Goal: Task Accomplishment & Management: Manage account settings

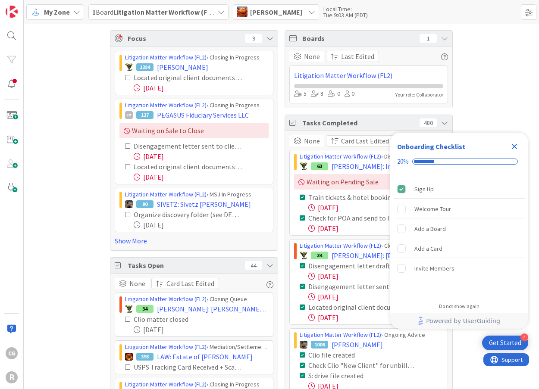
click at [271, 2] on div "My Zone 1 Board Litigation Matter Workflow (FL2) [PERSON_NAME] Local Time: Tue …" at bounding box center [281, 12] width 515 height 24
click at [268, 12] on span "[PERSON_NAME]" at bounding box center [276, 12] width 52 height 10
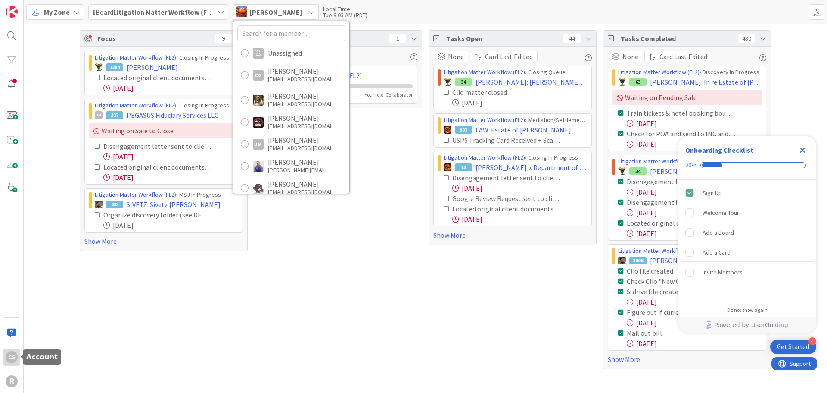
click at [14, 357] on div "CG" at bounding box center [12, 357] width 12 height 12
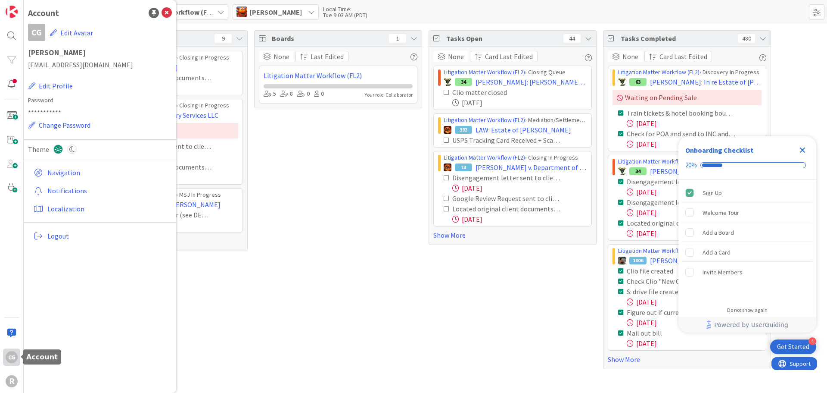
click at [14, 357] on div "CG" at bounding box center [12, 357] width 12 height 12
click at [273, 283] on div "Boards 1 None Last Edited Litigation Matter Workflow (FL2) 5 8 0 0 Your role: C…" at bounding box center [338, 199] width 168 height 339
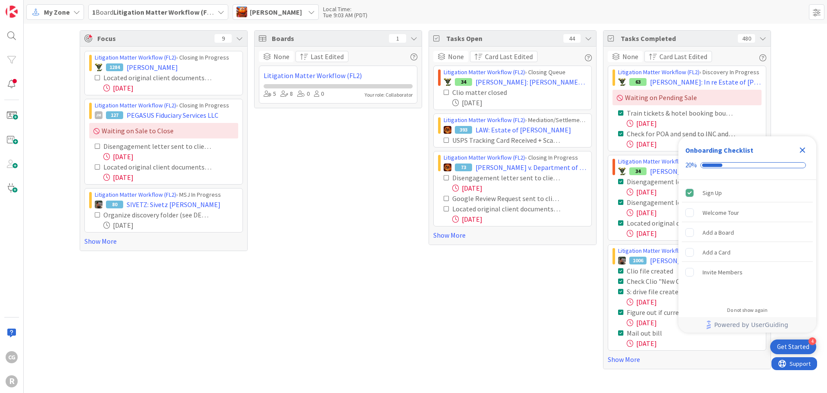
click at [281, 15] on span "[PERSON_NAME]" at bounding box center [276, 12] width 52 height 10
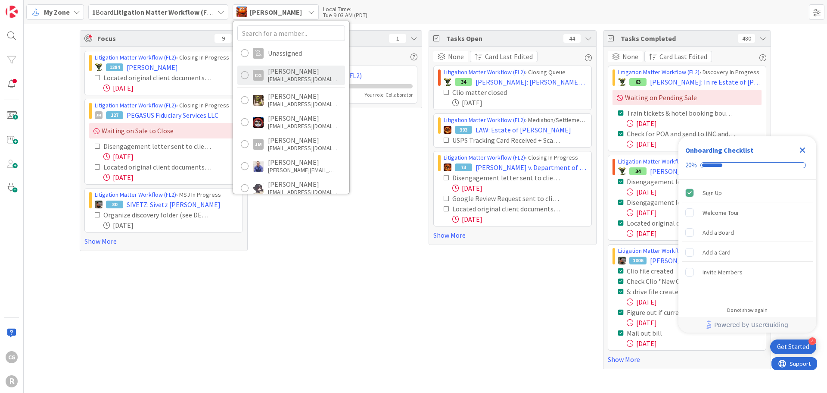
click at [265, 72] on div "CG [PERSON_NAME] [EMAIL_ADDRESS][DOMAIN_NAME]" at bounding box center [291, 74] width 108 height 19
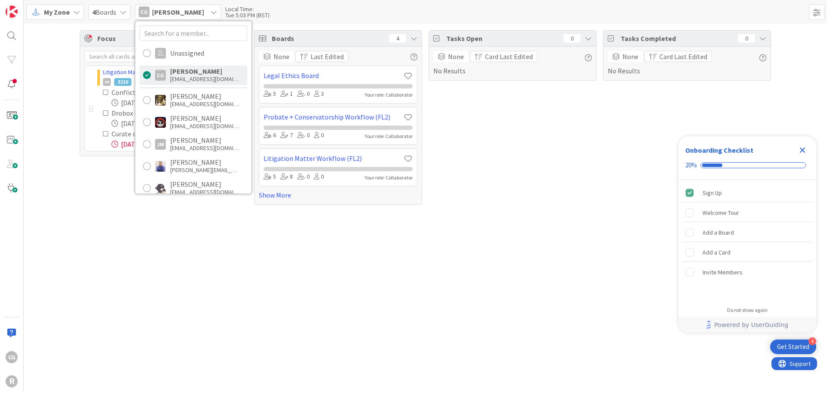
click at [224, 274] on div "Focus 3 Litigation Matter Workflow (FL2) › Strategy In Progress JM 3210 [PERSON…" at bounding box center [426, 208] width 804 height 369
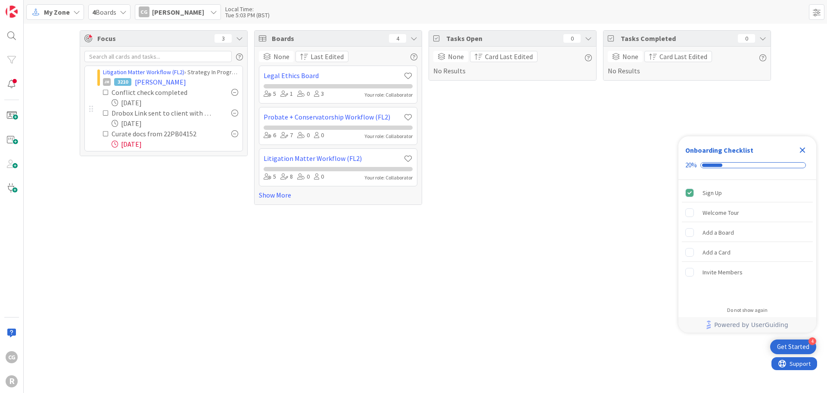
click at [538, 150] on icon "Close Checklist" at bounding box center [803, 150] width 10 height 10
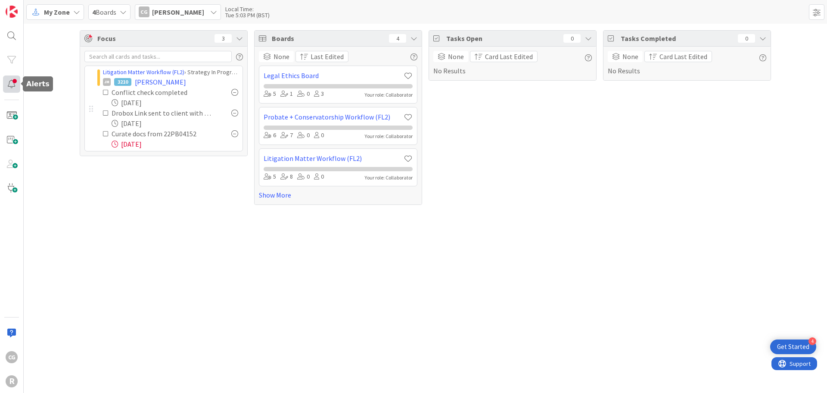
click at [15, 84] on div at bounding box center [11, 83] width 17 height 17
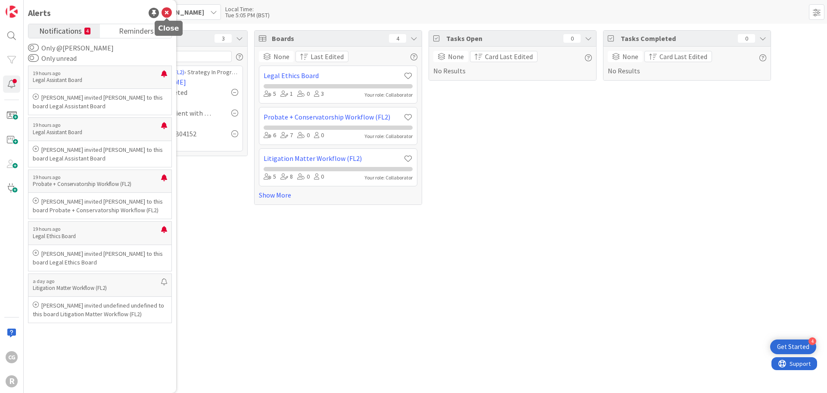
click at [165, 15] on icon at bounding box center [167, 13] width 10 height 10
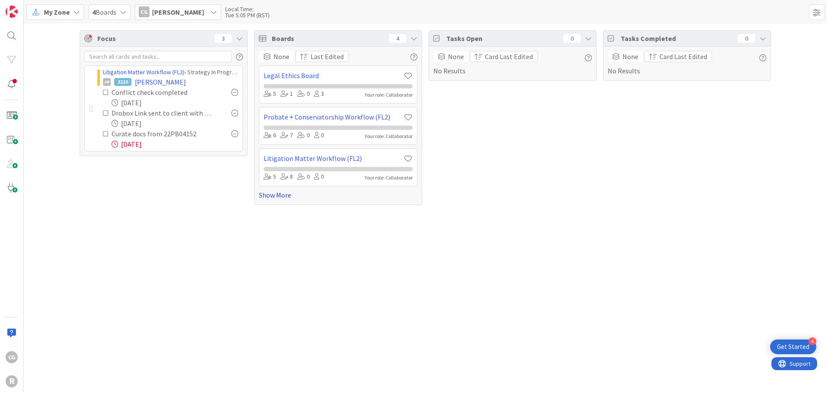
click at [277, 195] on link "Show More" at bounding box center [338, 195] width 159 height 10
click at [331, 206] on div at bounding box center [338, 209] width 149 height 8
click at [321, 197] on link "Legal Assistant Board" at bounding box center [334, 199] width 140 height 10
click at [16, 84] on div at bounding box center [11, 83] width 17 height 17
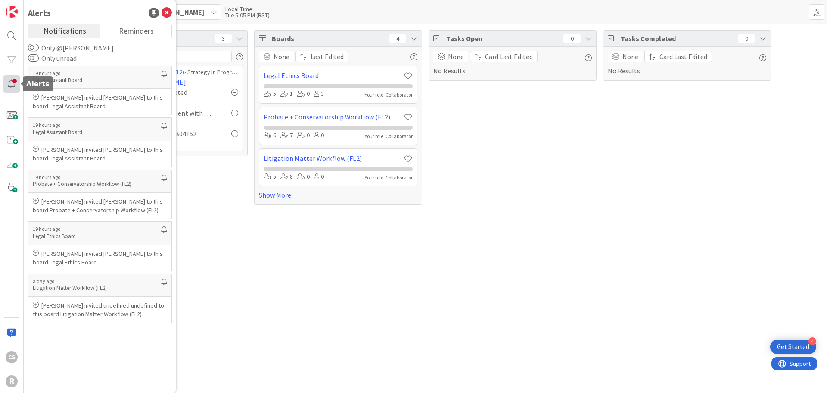
click at [15, 85] on div at bounding box center [11, 83] width 17 height 17
click at [12, 81] on div at bounding box center [11, 83] width 17 height 17
click at [167, 11] on icon at bounding box center [167, 13] width 10 height 10
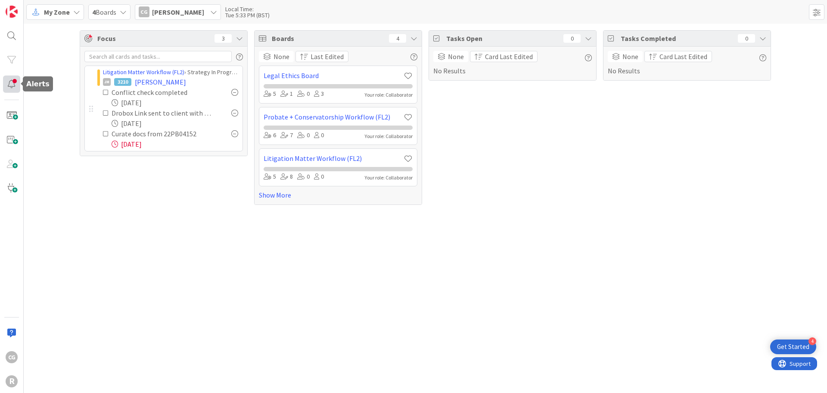
click at [7, 78] on div at bounding box center [11, 83] width 17 height 17
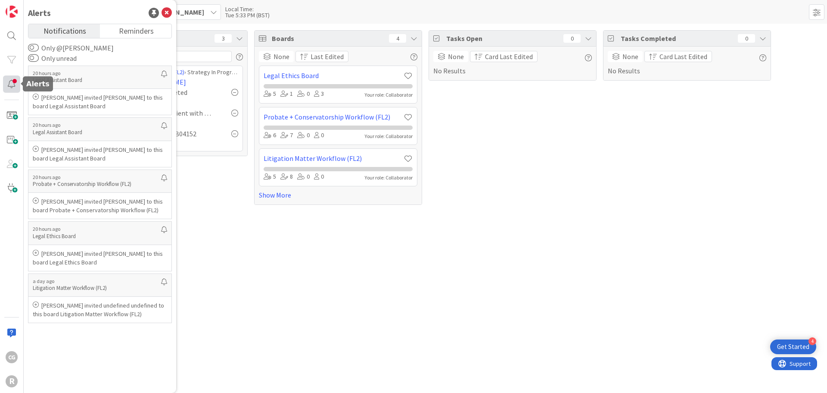
click at [9, 81] on div at bounding box center [11, 83] width 17 height 17
click at [477, 286] on div "Focus 3 Litigation Matter Workflow (FL2) › Strategy In Progress JM 3210 [PERSON…" at bounding box center [426, 208] width 804 height 369
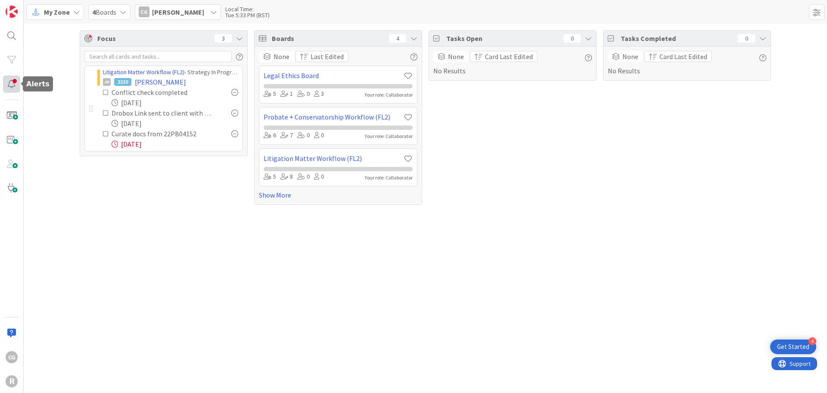
click at [12, 79] on div at bounding box center [11, 83] width 17 height 17
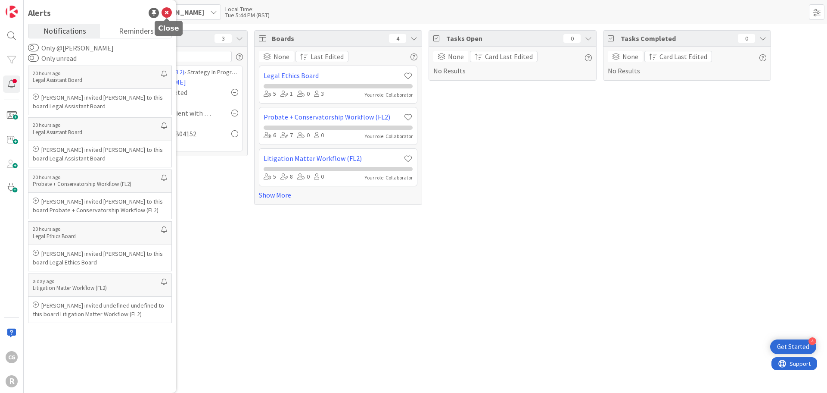
click at [168, 13] on icon at bounding box center [167, 13] width 10 height 10
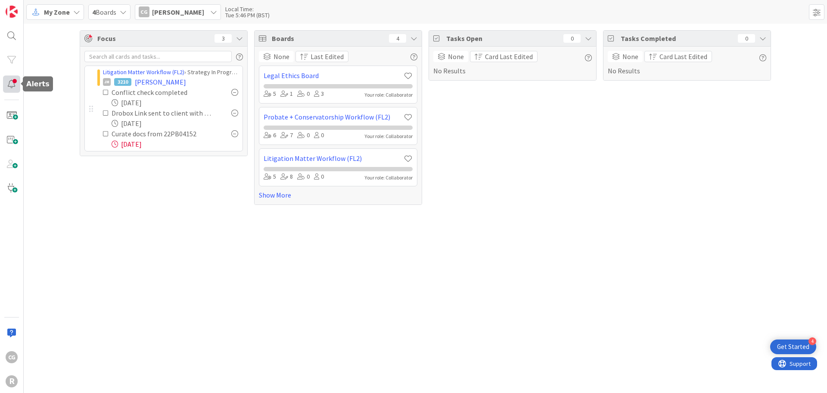
click at [13, 81] on div at bounding box center [11, 83] width 17 height 17
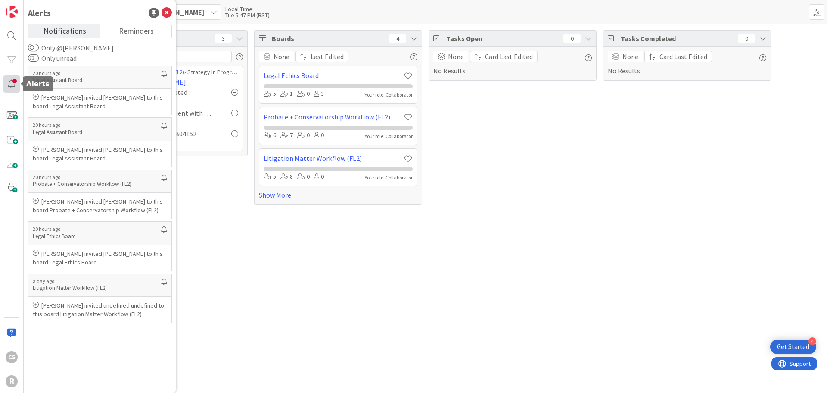
click at [13, 82] on div at bounding box center [11, 83] width 17 height 17
click at [10, 41] on div at bounding box center [11, 35] width 17 height 17
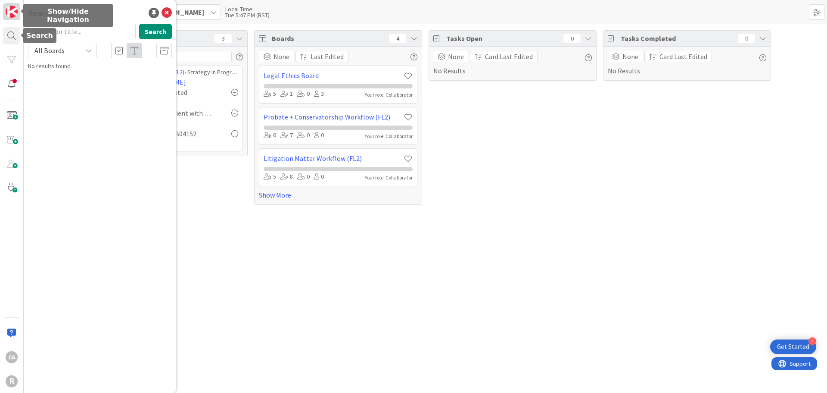
click at [10, 15] on img at bounding box center [12, 12] width 12 height 12
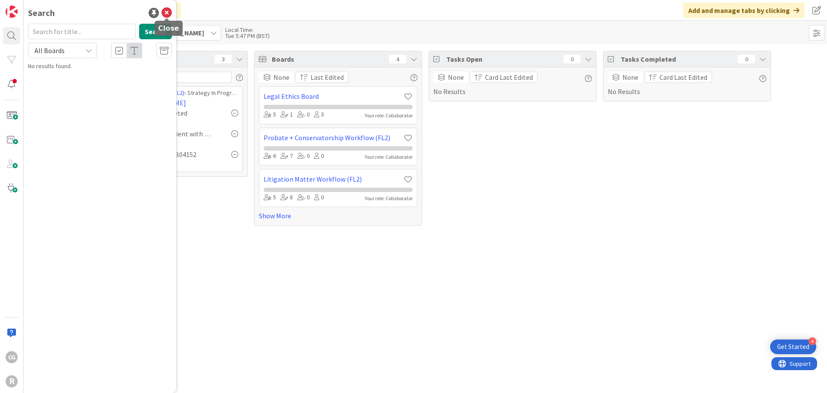
click at [164, 12] on icon at bounding box center [167, 13] width 10 height 10
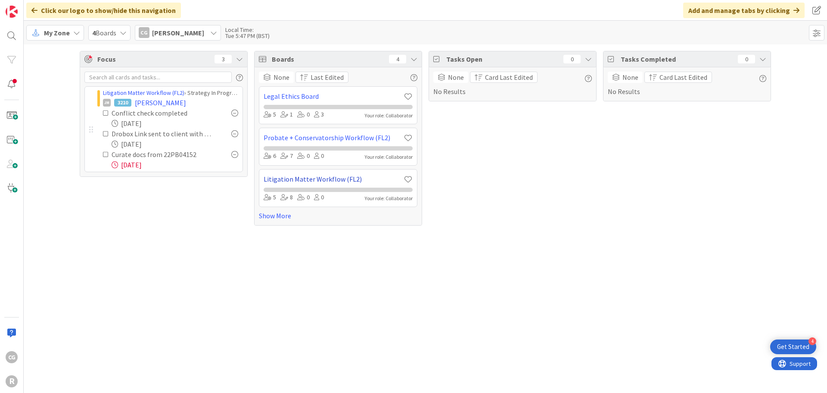
click at [329, 181] on link "Litigation Matter Workflow (FL2)" at bounding box center [334, 179] width 140 height 10
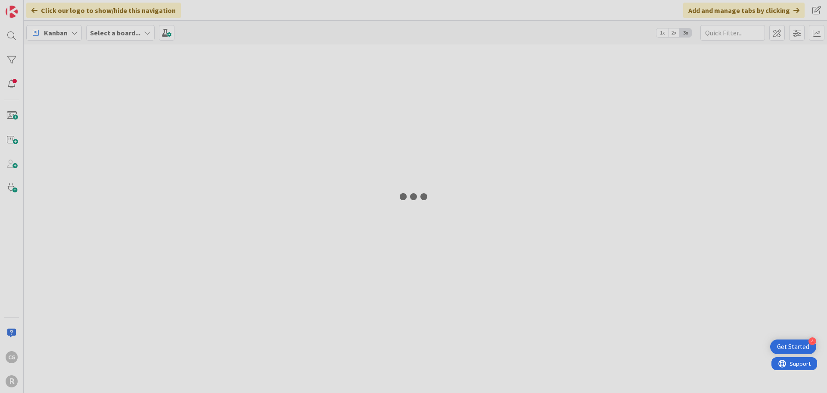
type input "[PERSON_NAME]"
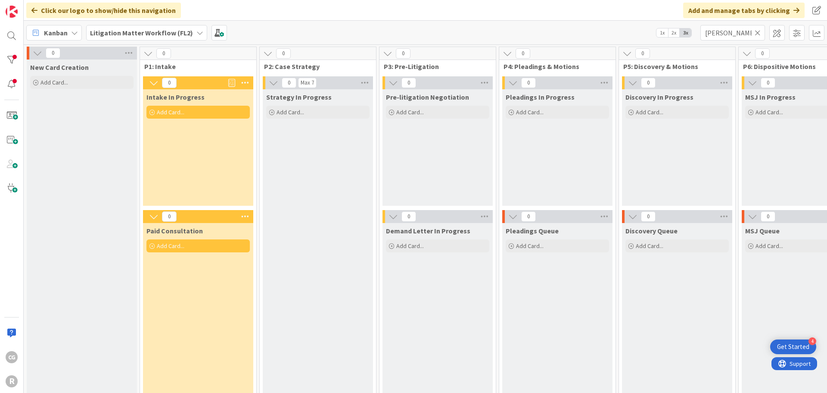
click at [31, 6] on div "Click our logo to show/hide this navigation" at bounding box center [103, 11] width 155 height 16
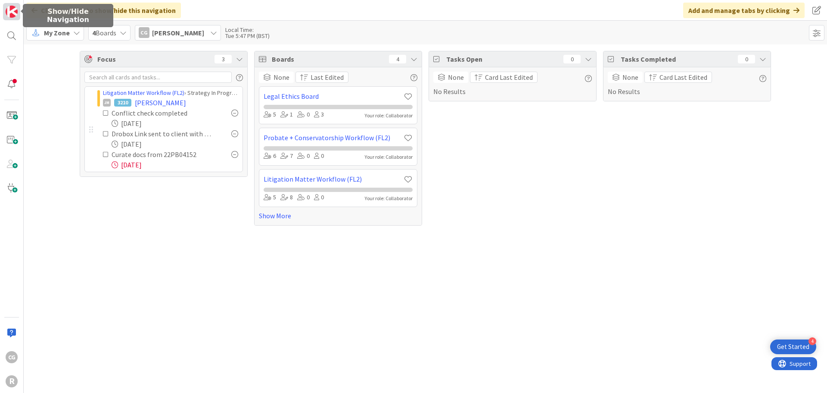
click at [12, 11] on img at bounding box center [12, 12] width 12 height 12
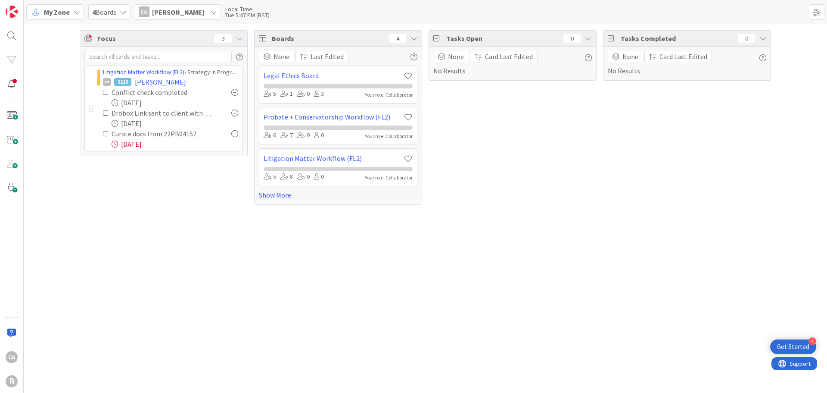
click at [41, 12] on icon at bounding box center [35, 11] width 11 height 11
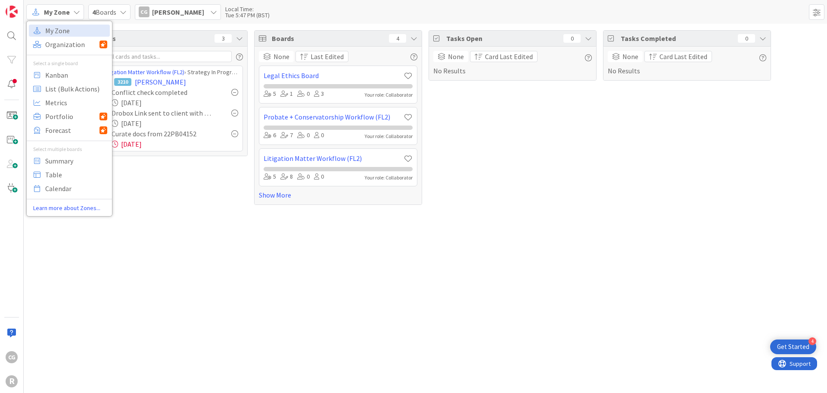
click at [172, 221] on div "Focus 3 Litigation Matter Workflow (FL2) › Strategy In Progress JM 3210 [PERSON…" at bounding box center [426, 208] width 804 height 369
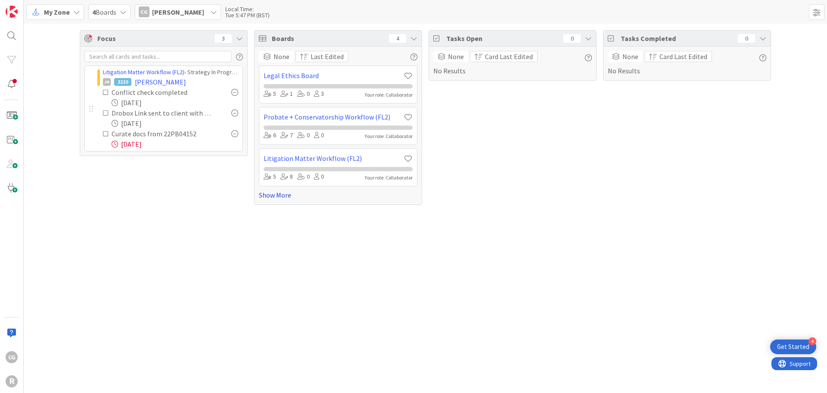
click at [270, 195] on link "Show More" at bounding box center [338, 195] width 159 height 10
click at [206, 83] on div "JM 3210 [PERSON_NAME]" at bounding box center [170, 82] width 135 height 10
click at [191, 73] on div "Litigation Matter Workflow (FL2) › Strategy In Progress" at bounding box center [170, 72] width 135 height 9
click at [167, 73] on link "Litigation Matter Workflow (FL2)" at bounding box center [143, 72] width 81 height 8
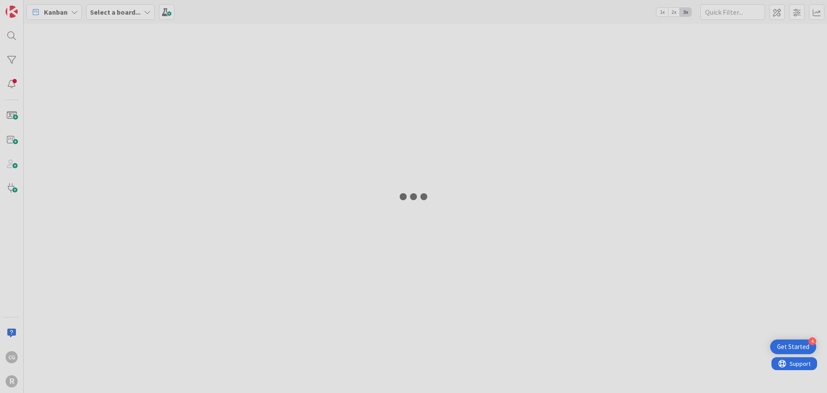
type input "[PERSON_NAME]"
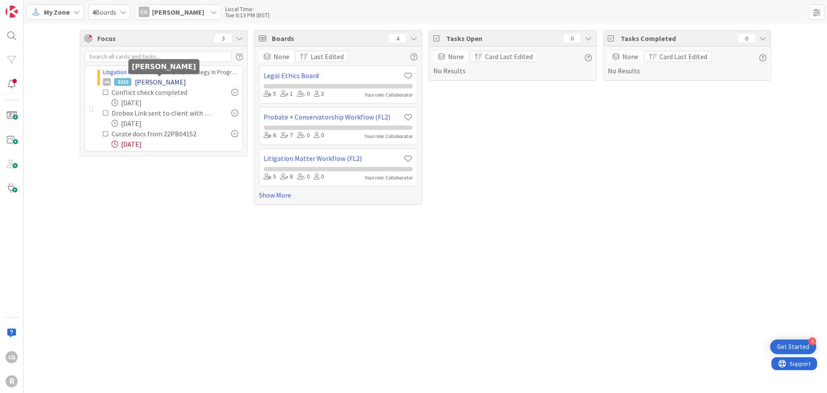
click at [145, 77] on span "[PERSON_NAME]" at bounding box center [160, 82] width 51 height 10
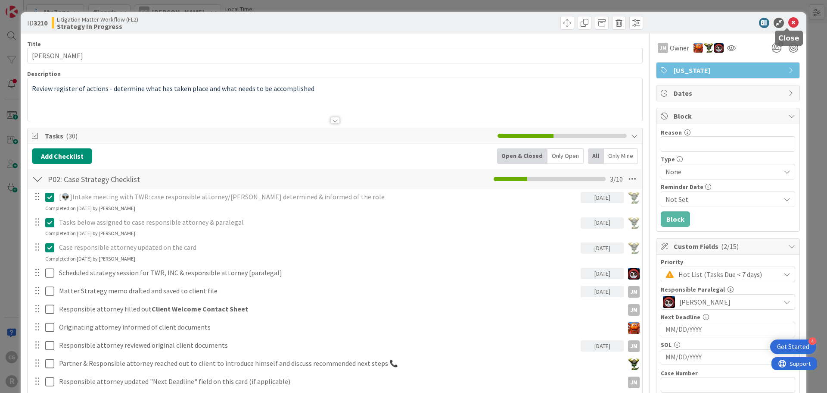
click at [538, 27] on icon at bounding box center [794, 23] width 10 height 10
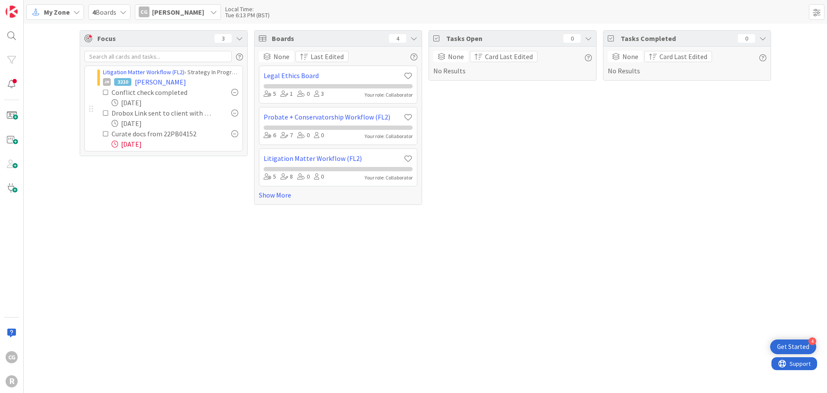
click at [191, 7] on span "[PERSON_NAME]" at bounding box center [178, 12] width 52 height 10
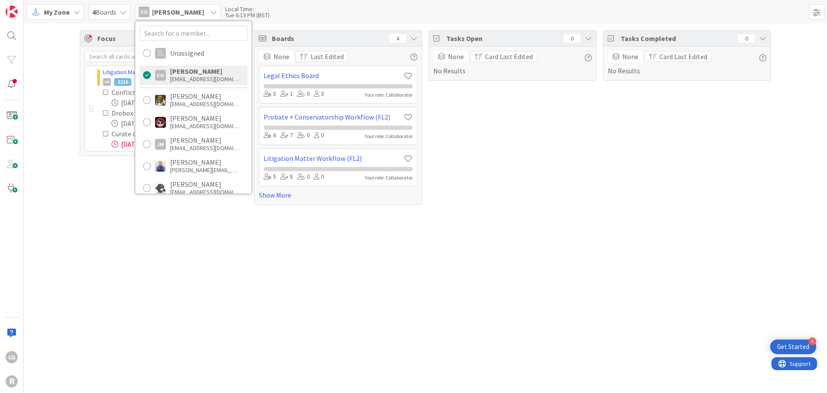
click at [246, 275] on div "Focus 3 Litigation Matter Workflow (FL2) › Strategy In Progress JM 3210 [PERSON…" at bounding box center [426, 208] width 804 height 369
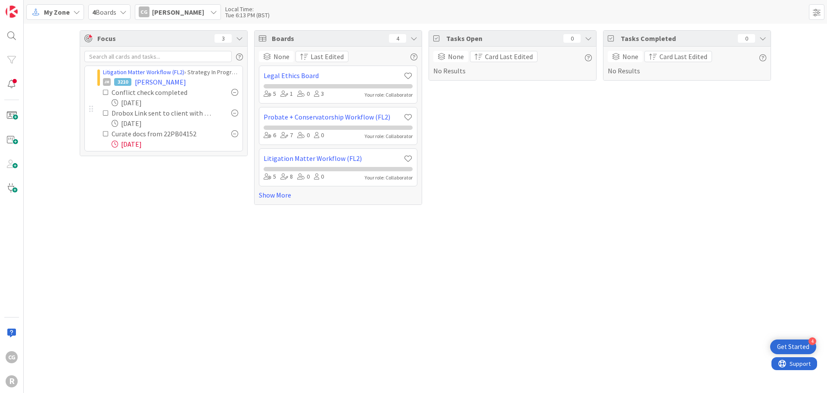
click at [237, 38] on icon at bounding box center [239, 38] width 7 height 7
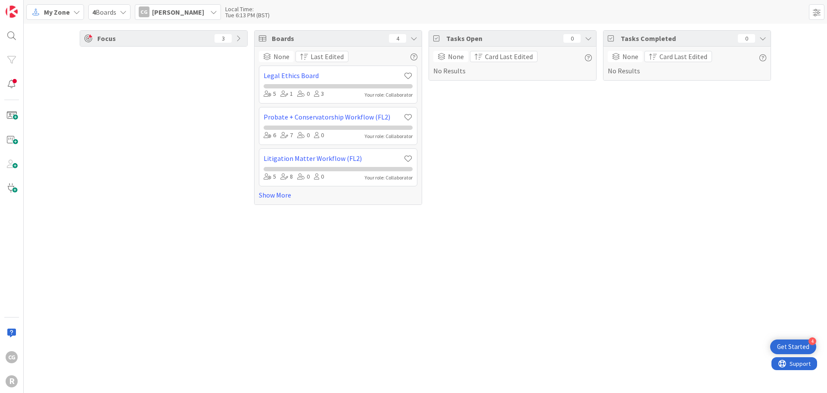
click at [237, 38] on icon at bounding box center [239, 38] width 7 height 7
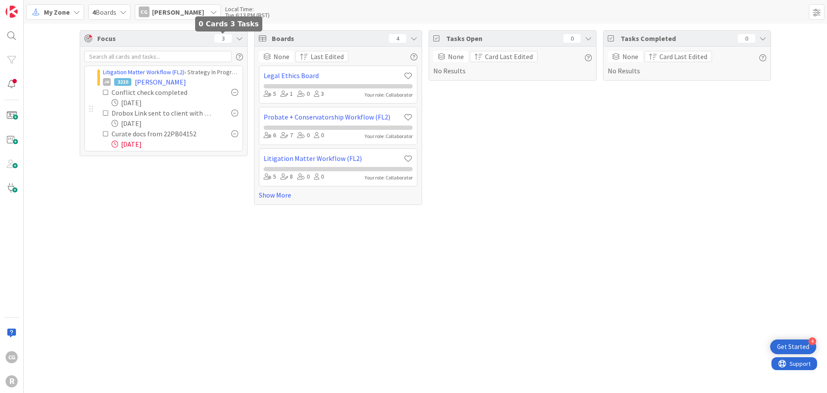
click at [221, 39] on div "3" at bounding box center [223, 38] width 17 height 9
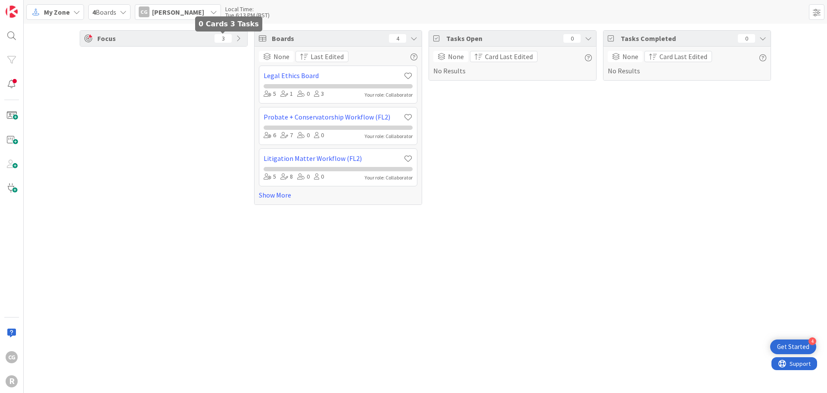
click at [223, 37] on div "3" at bounding box center [223, 38] width 17 height 9
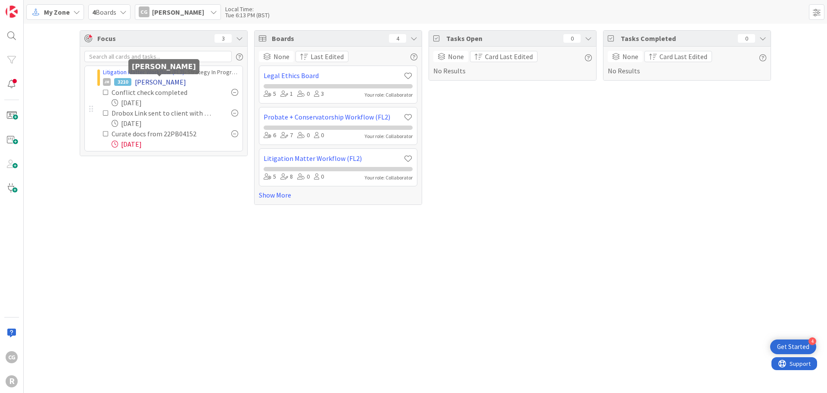
click at [155, 81] on span "[PERSON_NAME]" at bounding box center [160, 82] width 51 height 10
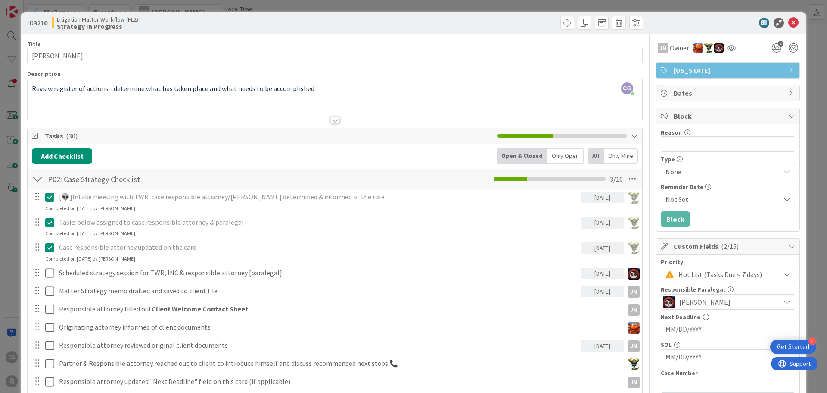
click at [538, 19] on div at bounding box center [724, 23] width 153 height 10
click at [538, 23] on icon at bounding box center [794, 23] width 10 height 10
